Goal: Browse casually

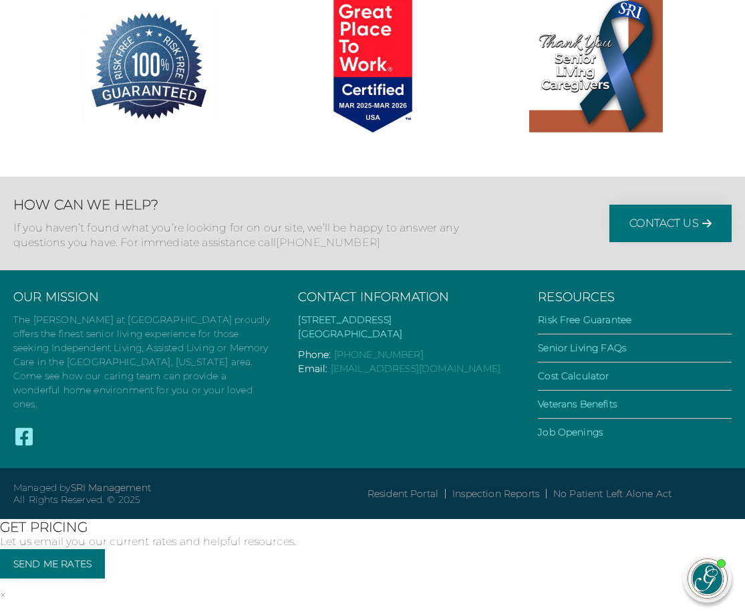
scroll to position [3748, 0]
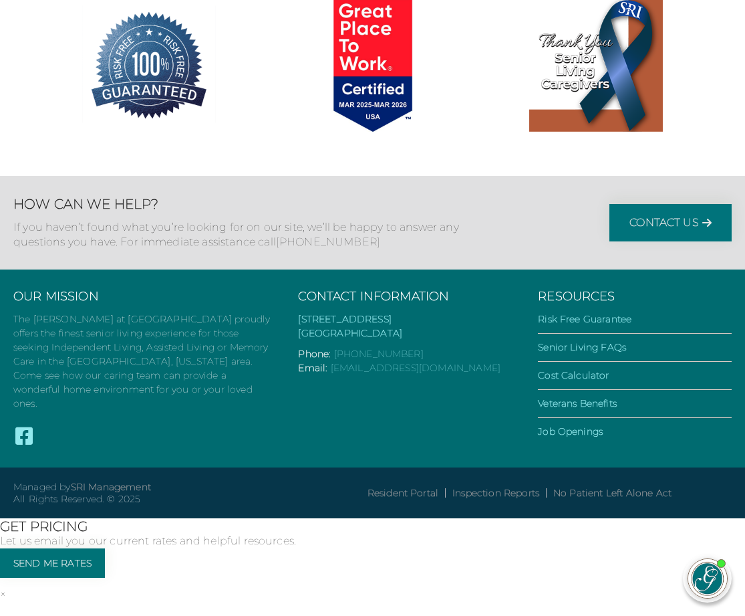
click at [6, 587] on link "×" at bounding box center [3, 593] width 6 height 13
click at [5, 601] on link "»" at bounding box center [2, 607] width 5 height 13
click at [6, 587] on link "×" at bounding box center [3, 593] width 6 height 13
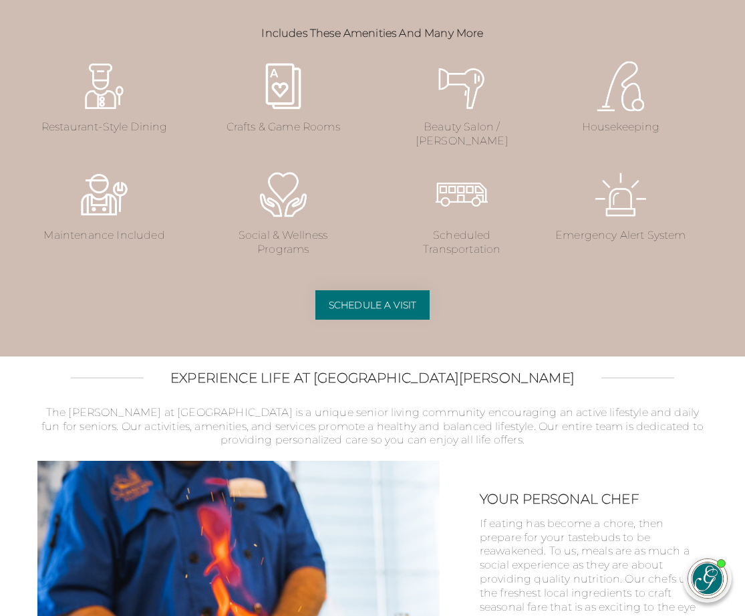
scroll to position [1676, 0]
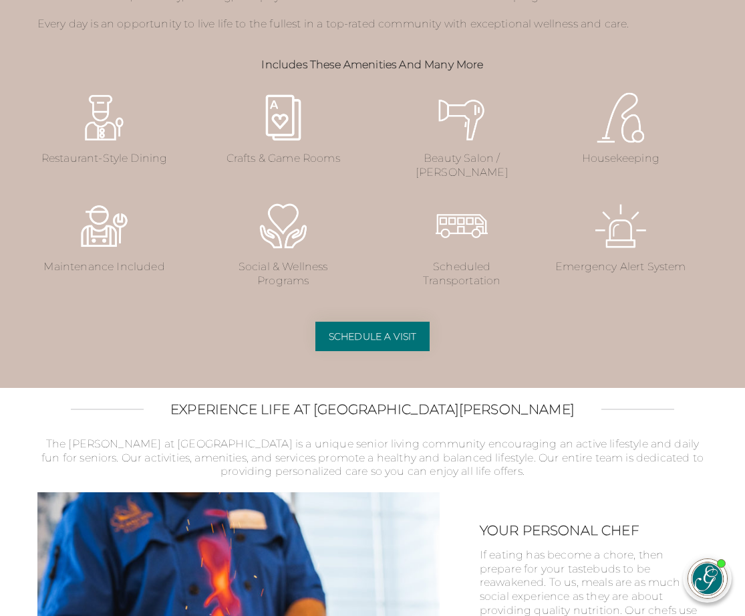
click at [78, 144] on img at bounding box center [104, 117] width 53 height 53
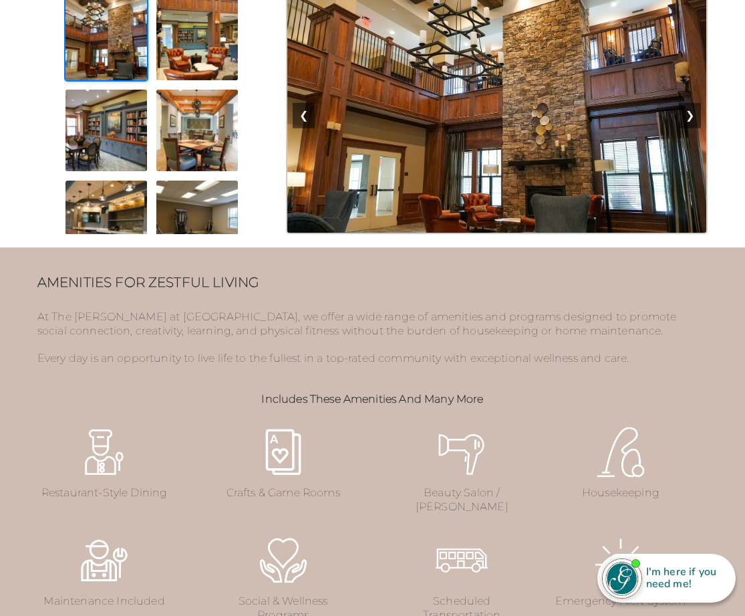
scroll to position [1275, 0]
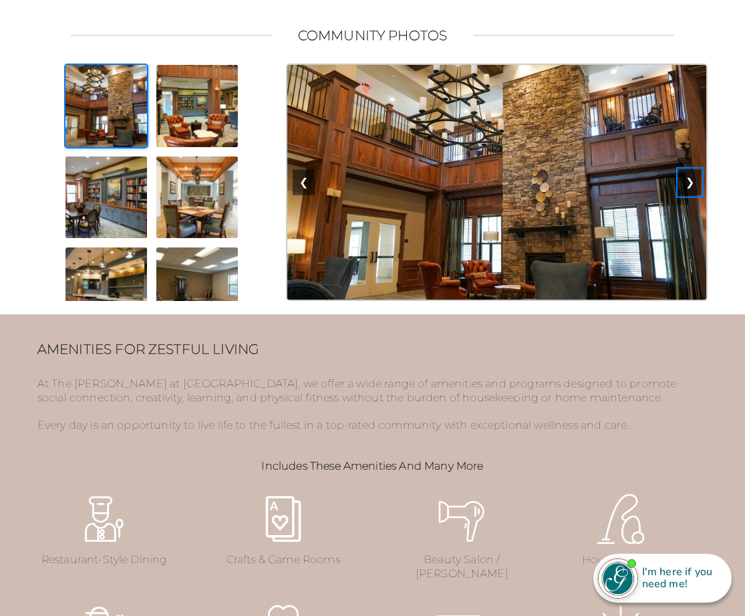
click at [694, 195] on button "❯" at bounding box center [690, 182] width 22 height 25
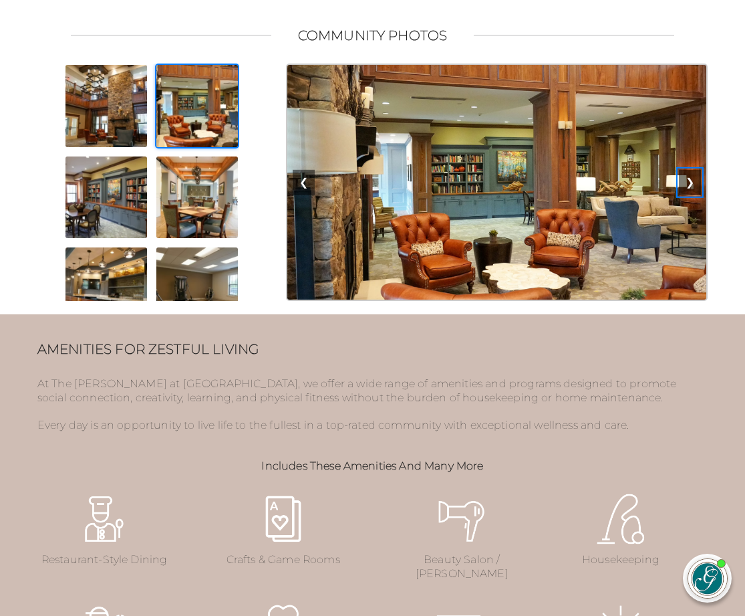
click at [694, 195] on button "❯" at bounding box center [690, 182] width 22 height 25
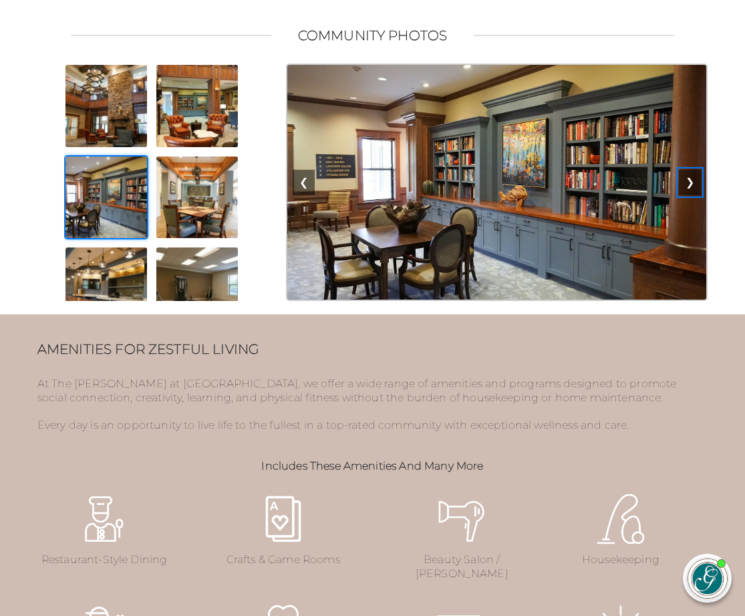
click at [694, 195] on button "❯" at bounding box center [690, 182] width 22 height 25
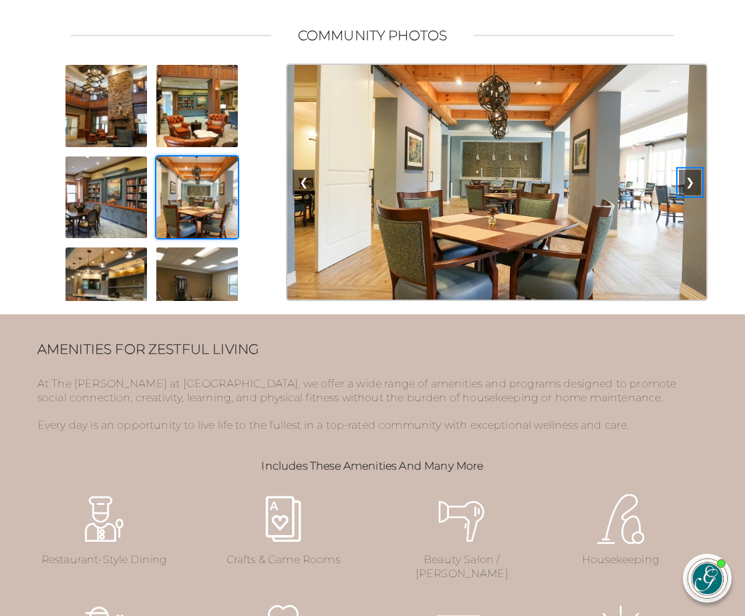
click at [694, 195] on button "❯" at bounding box center [690, 182] width 22 height 25
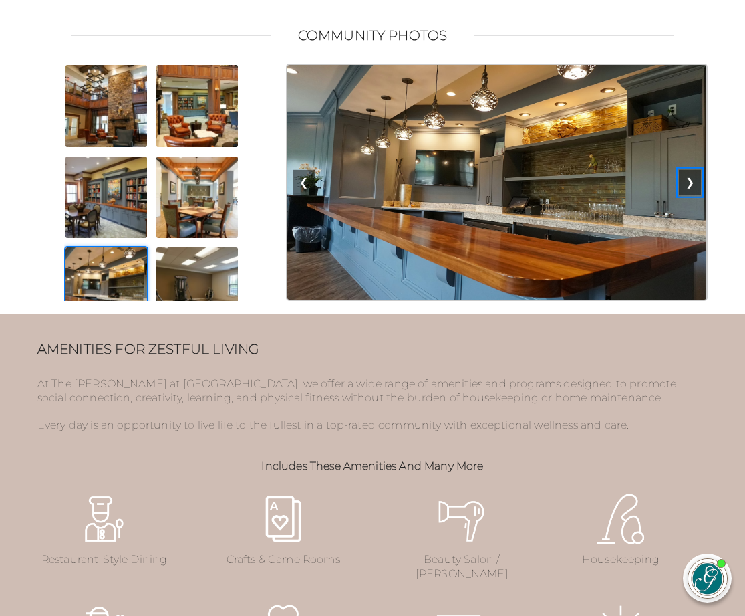
click at [694, 195] on button "❯" at bounding box center [690, 182] width 22 height 25
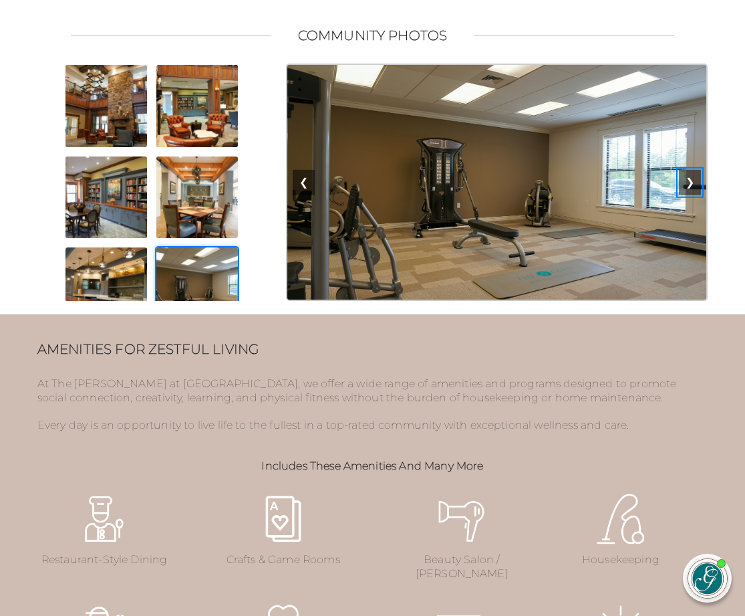
click at [694, 195] on button "❯" at bounding box center [690, 182] width 22 height 25
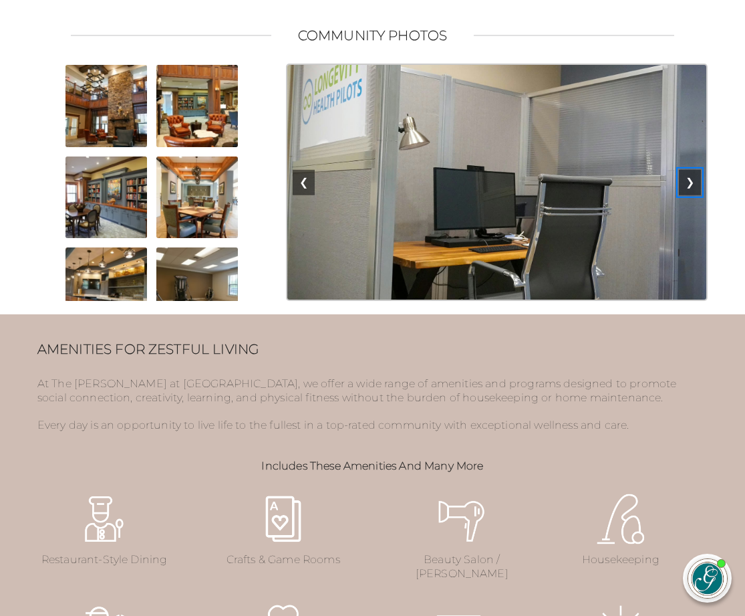
click at [694, 195] on button "❯" at bounding box center [690, 182] width 22 height 25
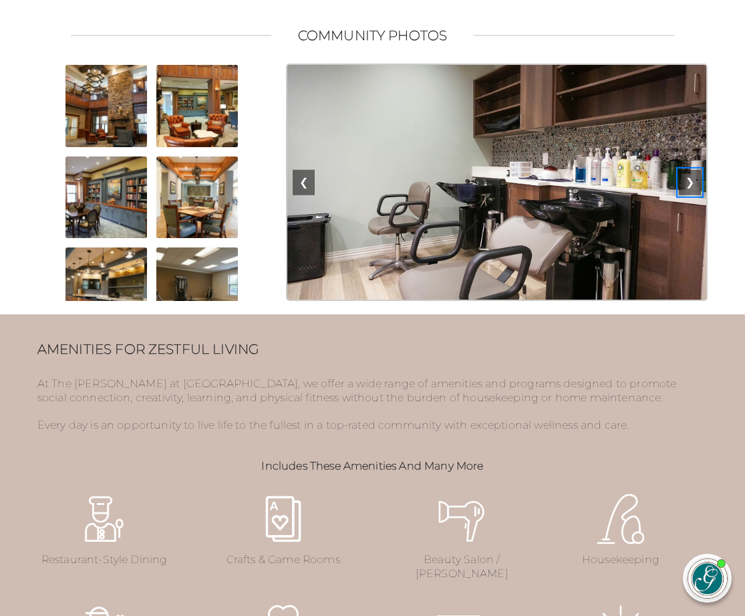
click at [694, 195] on button "❯" at bounding box center [690, 182] width 22 height 25
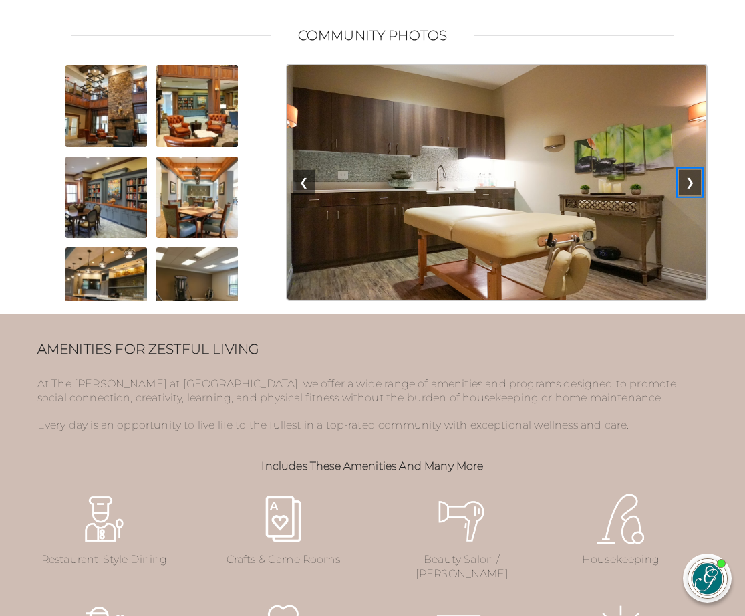
click at [694, 195] on button "❯" at bounding box center [690, 182] width 22 height 25
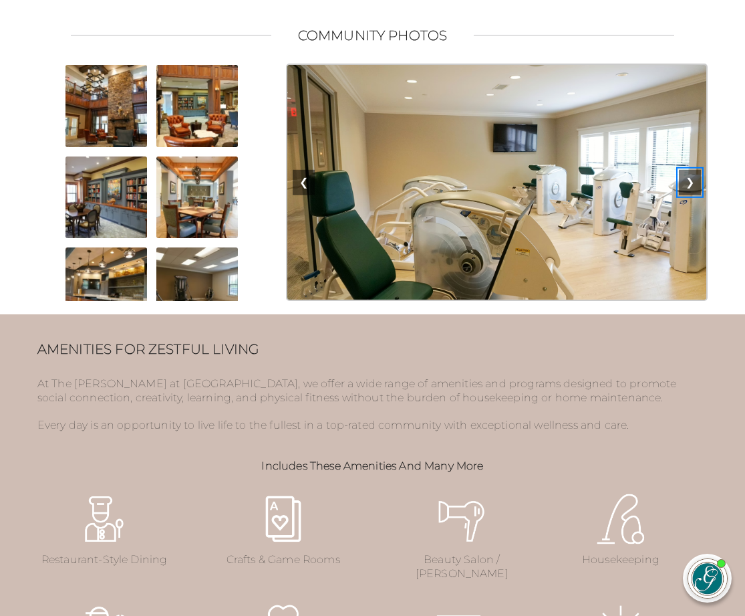
click at [694, 195] on button "❯" at bounding box center [690, 182] width 22 height 25
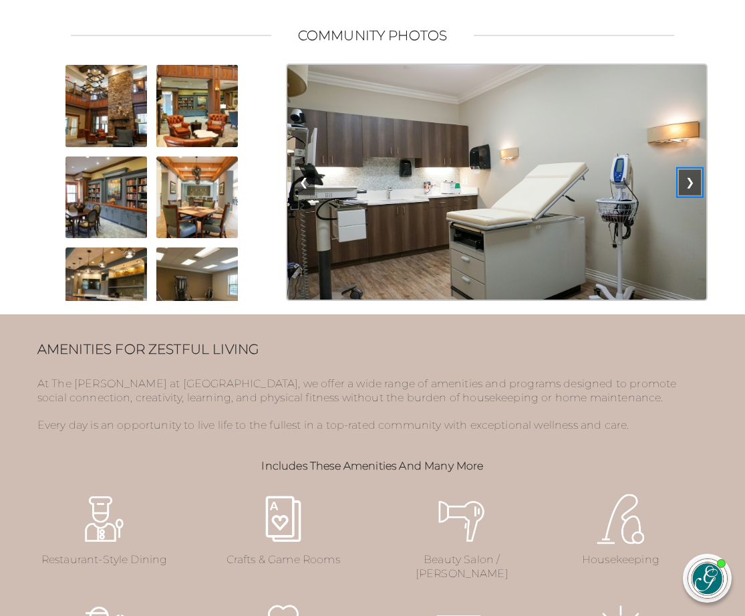
click at [694, 195] on button "❯" at bounding box center [690, 182] width 22 height 25
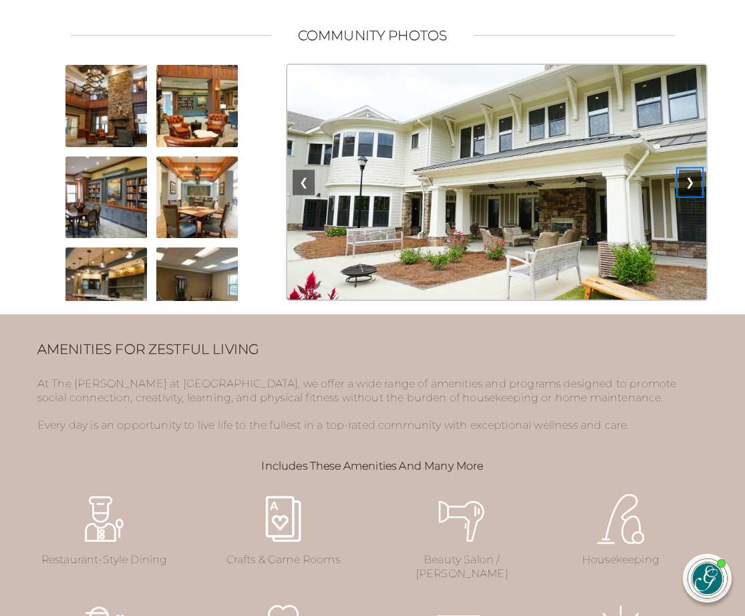
click at [694, 195] on button "❯" at bounding box center [690, 182] width 22 height 25
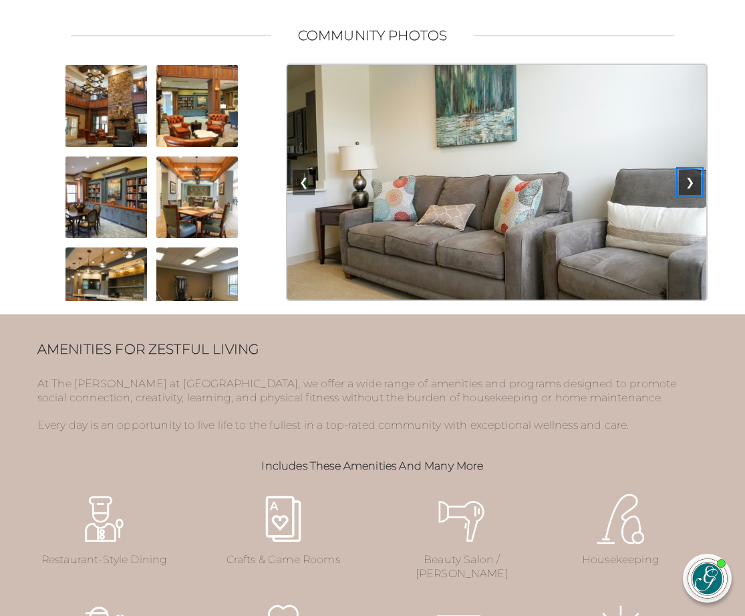
click at [694, 195] on button "❯" at bounding box center [690, 182] width 22 height 25
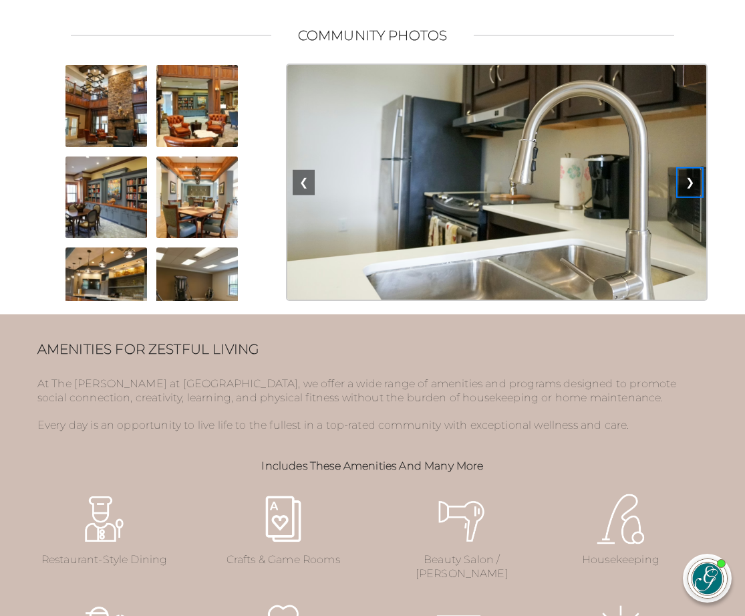
click at [694, 195] on button "❯" at bounding box center [690, 182] width 22 height 25
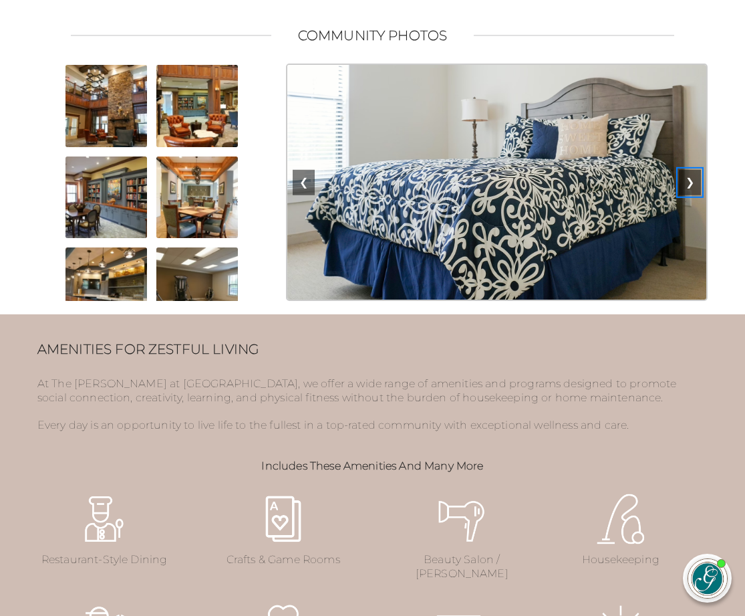
click at [694, 195] on button "❯" at bounding box center [690, 182] width 22 height 25
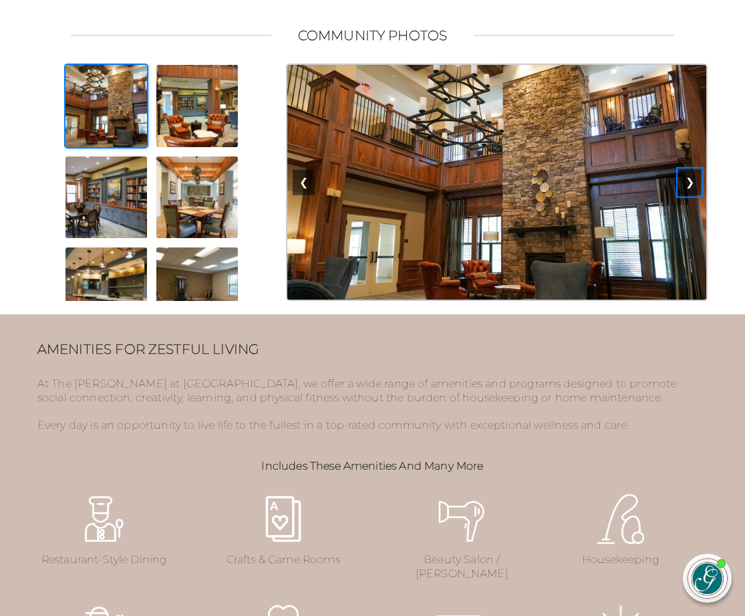
click at [694, 195] on button "❯" at bounding box center [690, 182] width 22 height 25
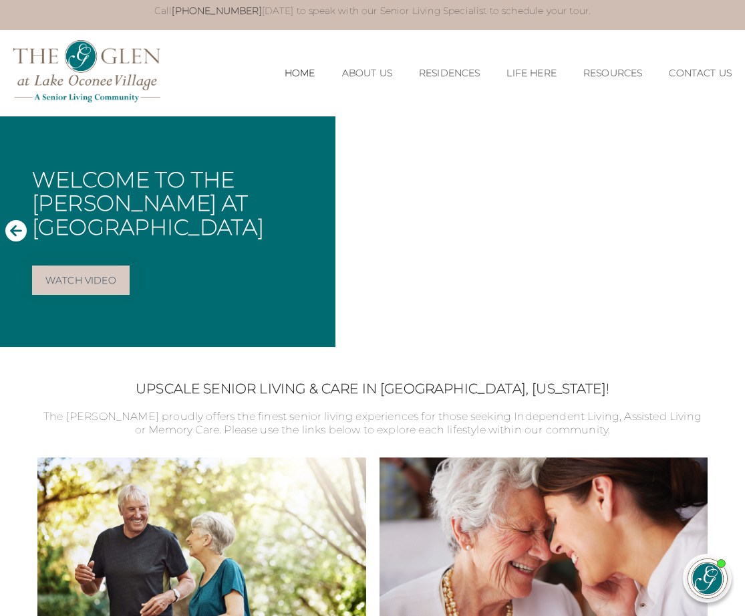
scroll to position [0, 0]
